Goal: Find specific page/section: Find specific page/section

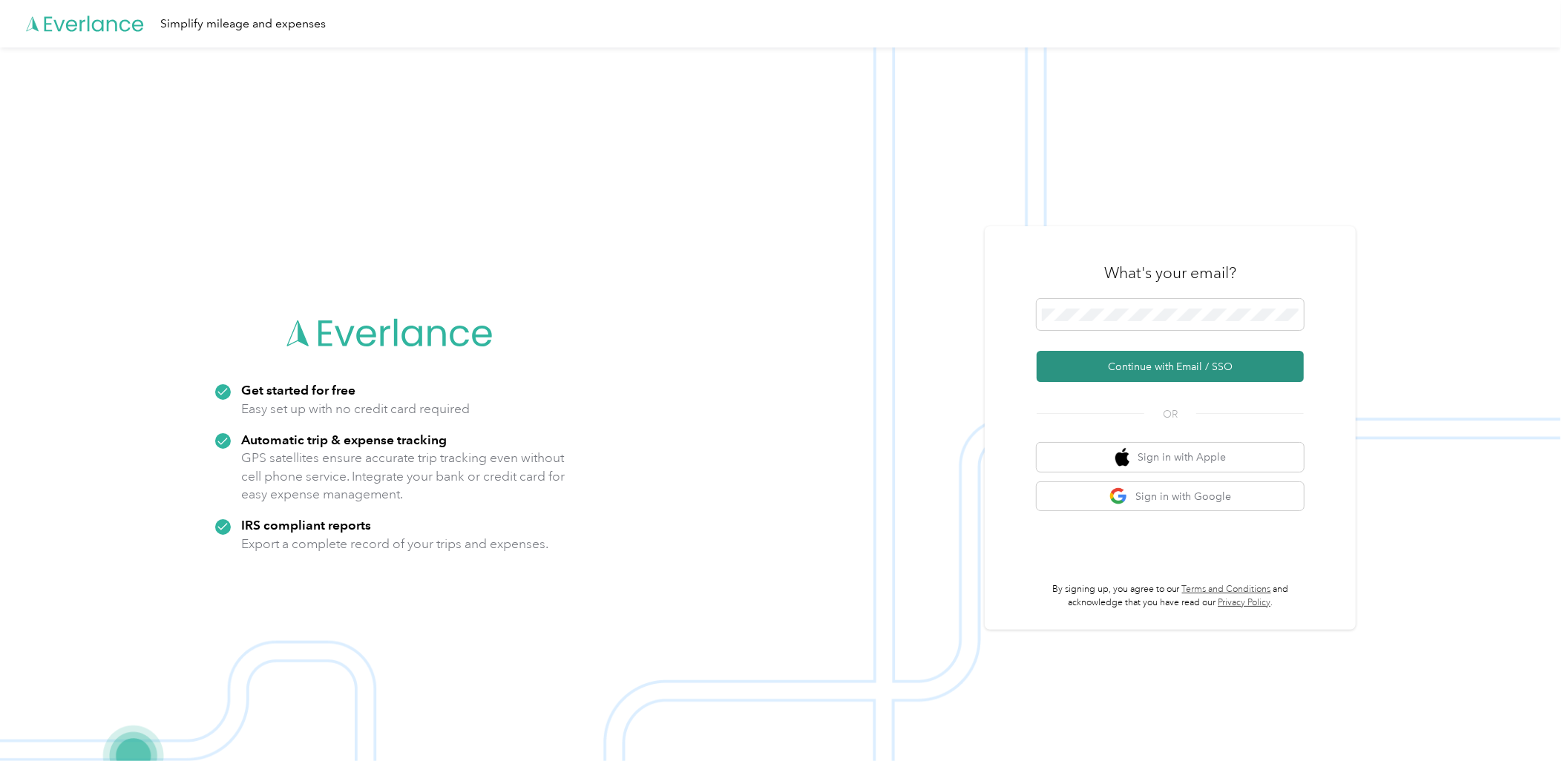
click at [1123, 373] on button "Continue with Email / SSO" at bounding box center [1170, 366] width 267 height 31
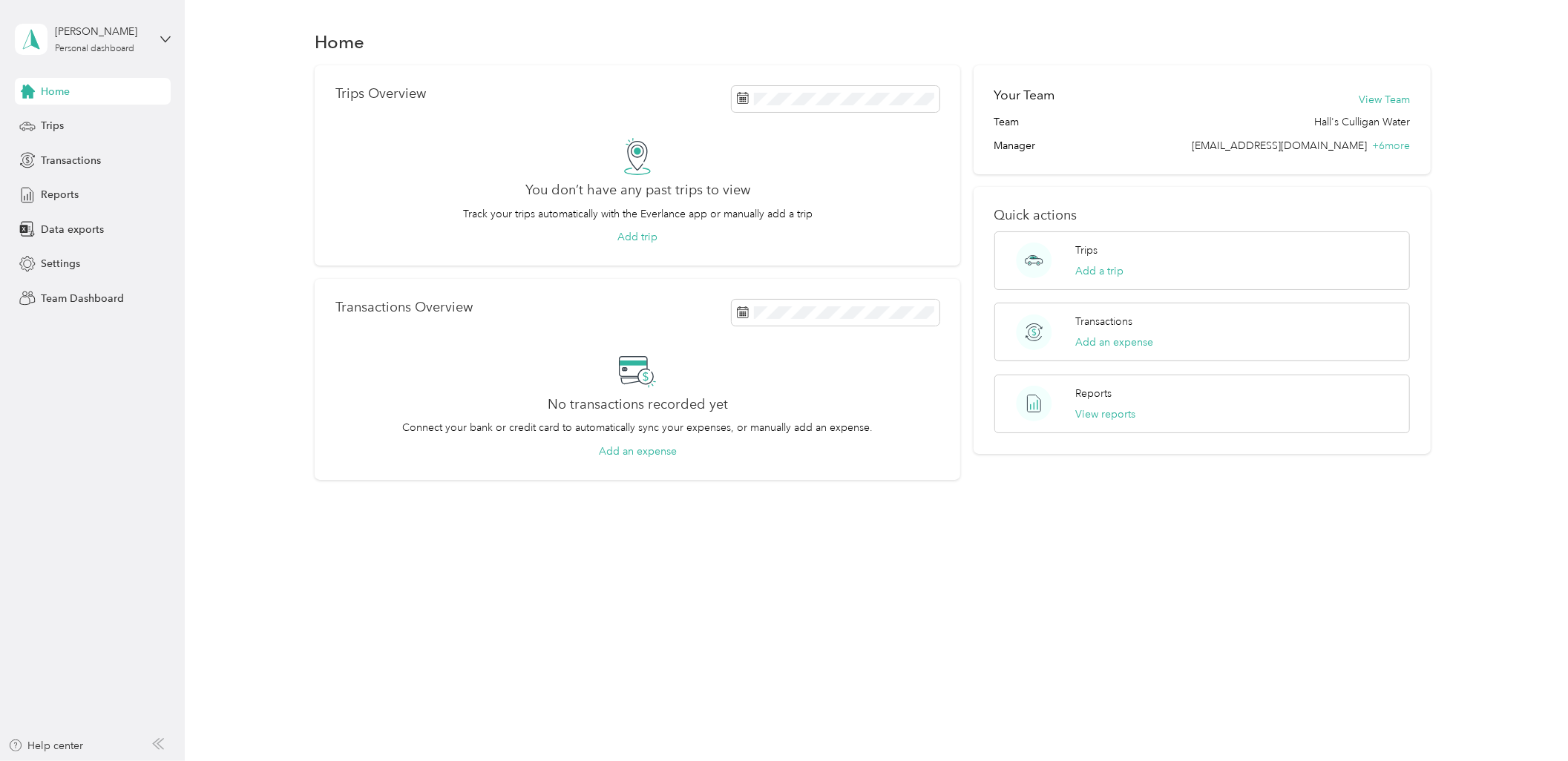
click at [110, 56] on div "[PERSON_NAME] Personal dashboard" at bounding box center [93, 39] width 156 height 52
click at [77, 119] on div "Team dashboard" at bounding box center [68, 122] width 80 height 16
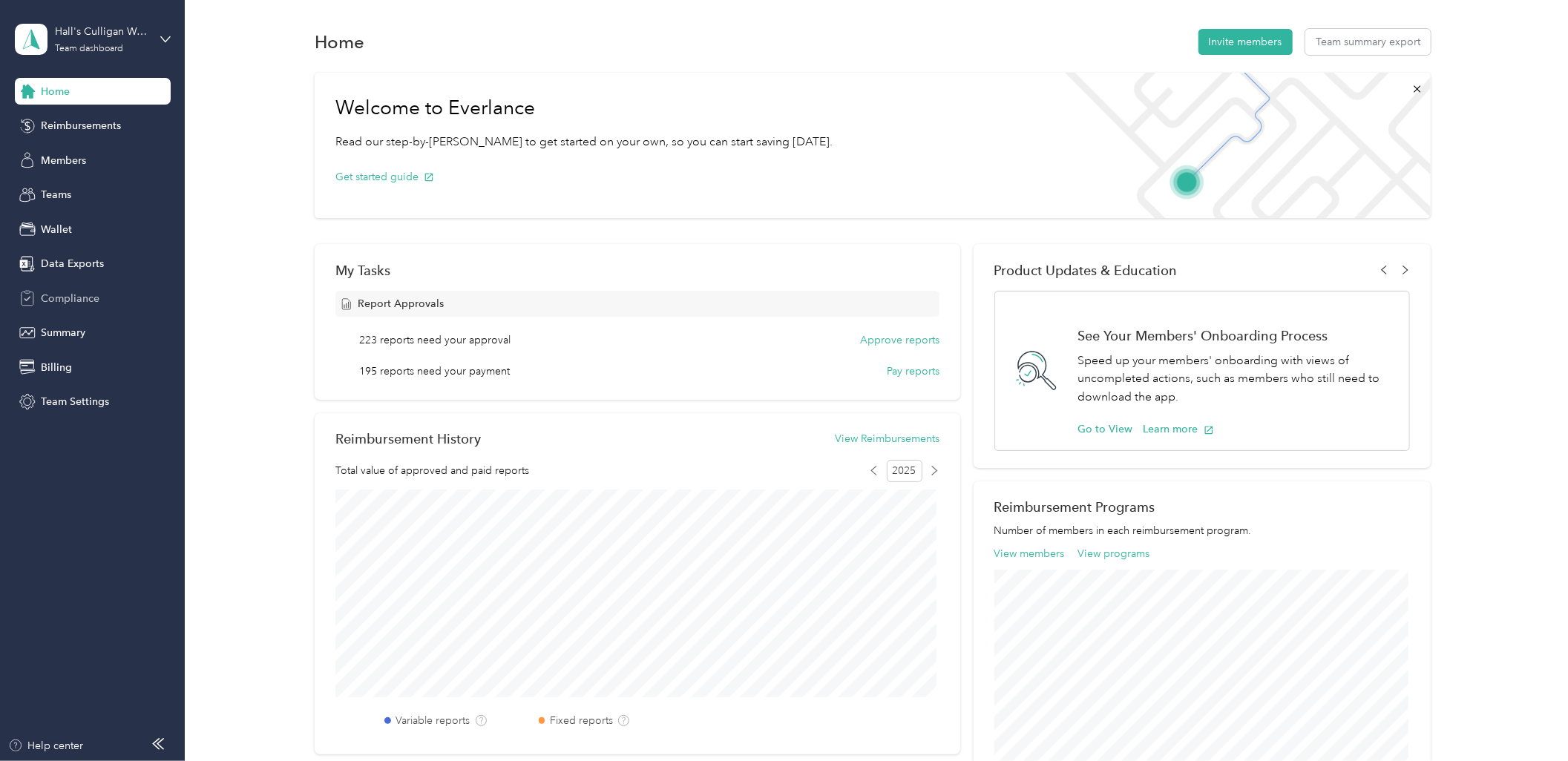
click at [80, 293] on span "Compliance" at bounding box center [70, 299] width 59 height 16
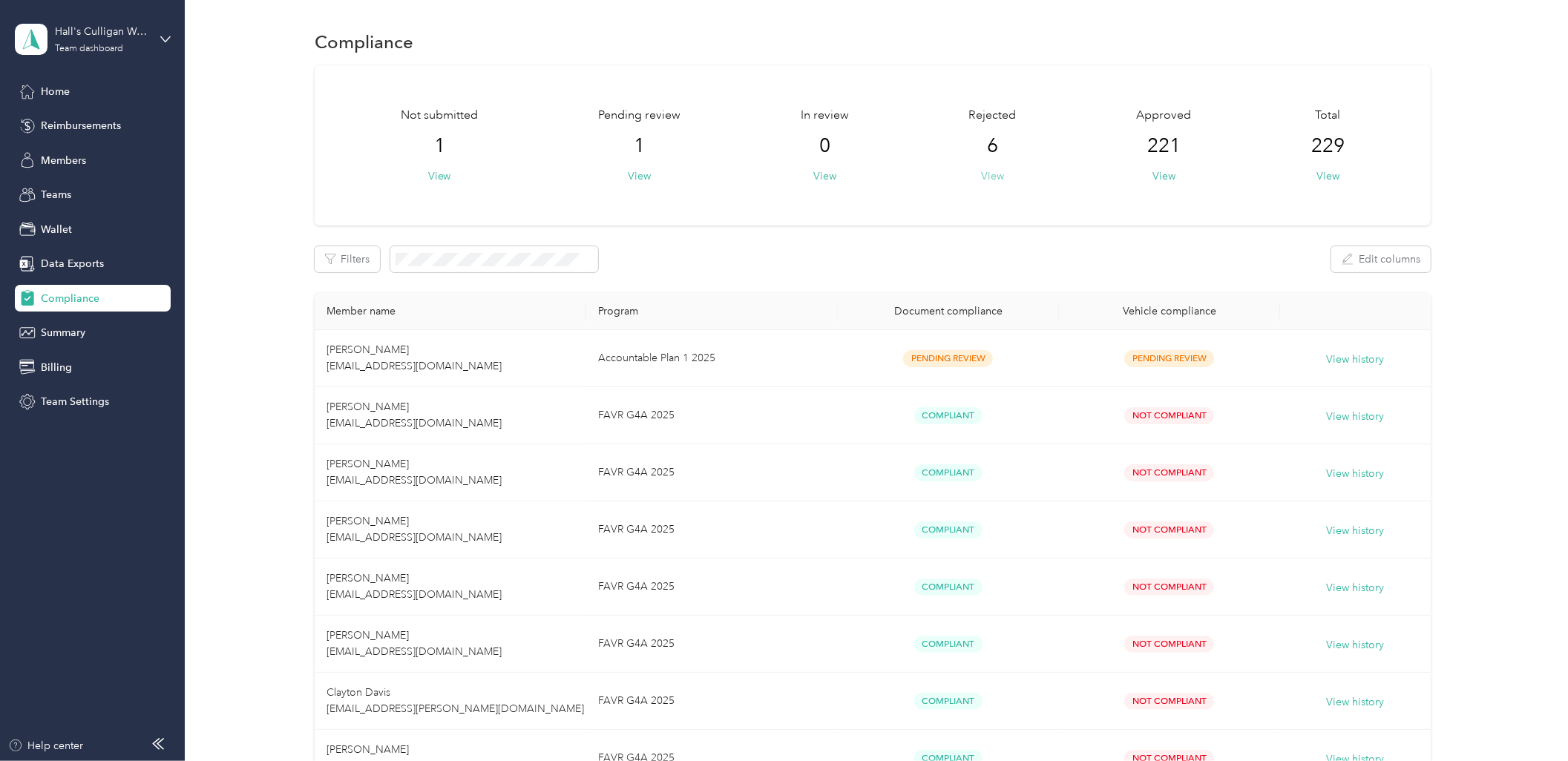
click at [988, 175] on button "View" at bounding box center [992, 177] width 23 height 16
